Goal: Browse casually

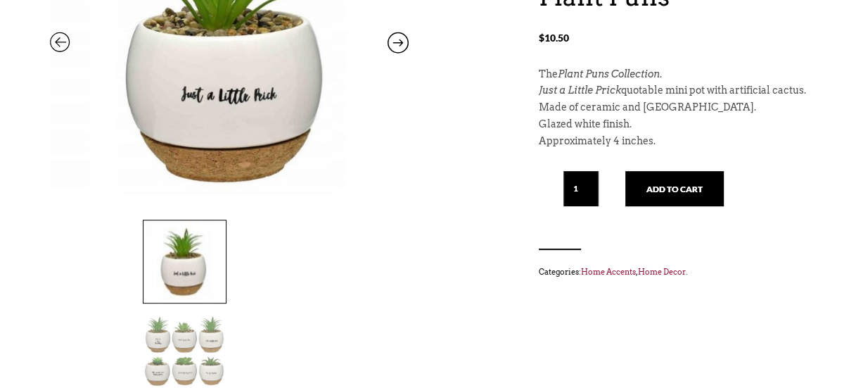
scroll to position [422, 0]
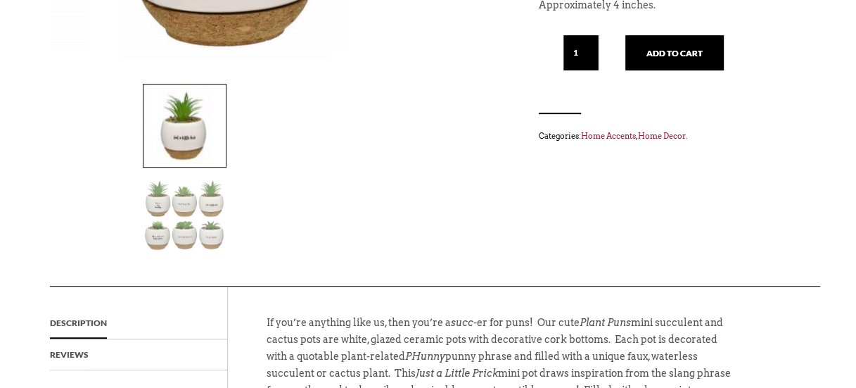
click at [226, 175] on img at bounding box center [185, 216] width 82 height 82
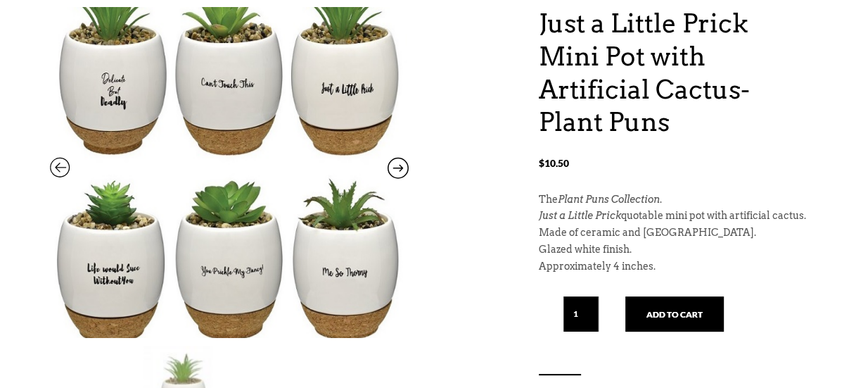
scroll to position [141, 0]
